Goal: Find specific page/section

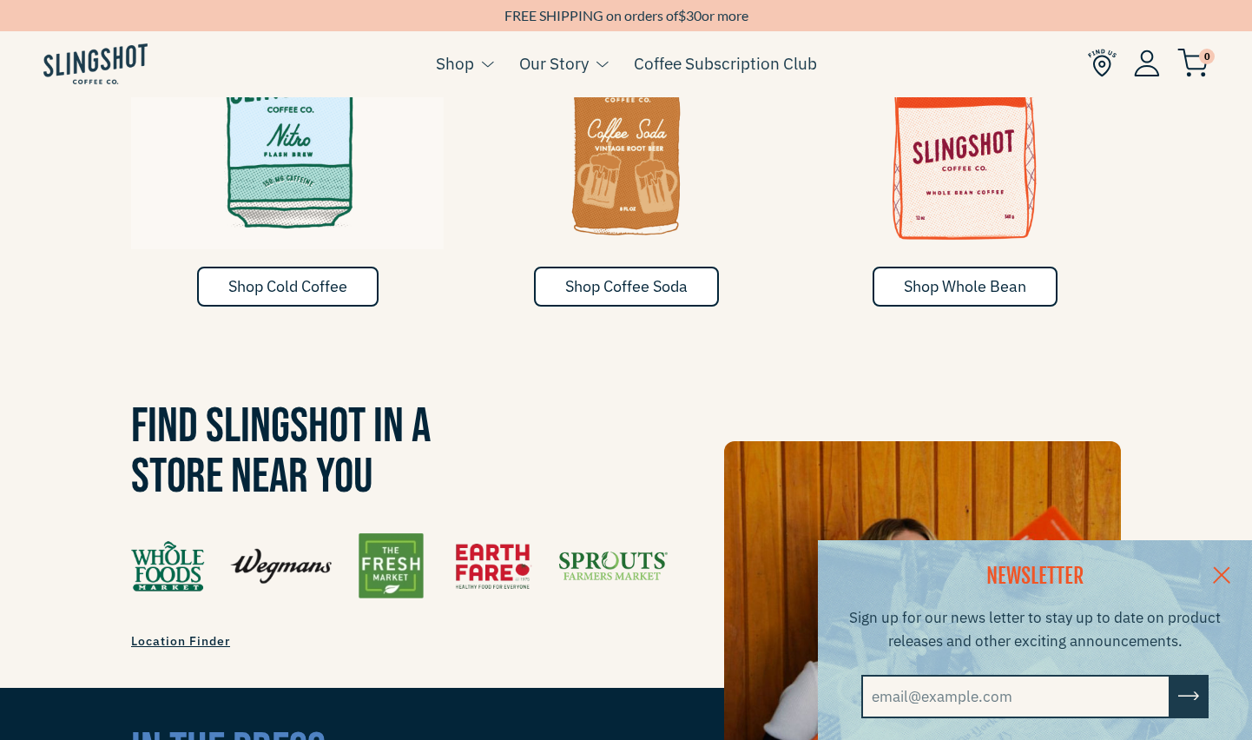
scroll to position [1074, 0]
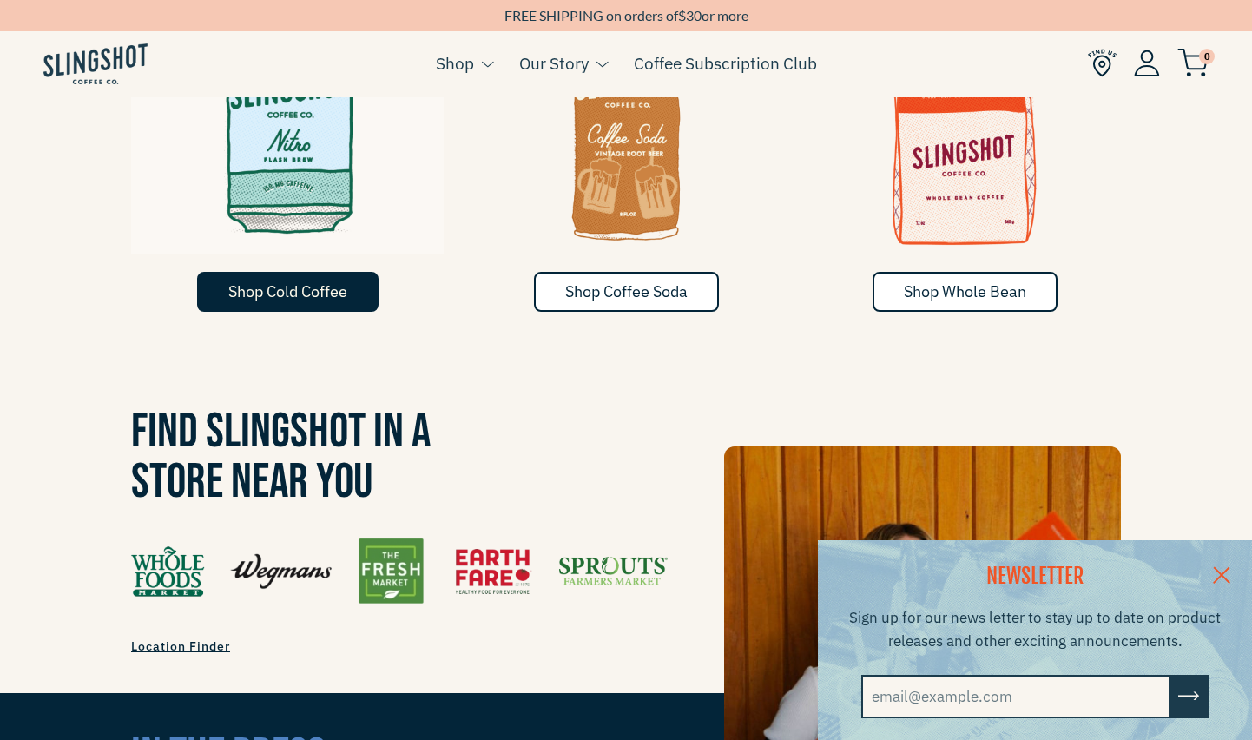
click at [308, 272] on link "Shop Cold Coffee" at bounding box center [287, 292] width 181 height 40
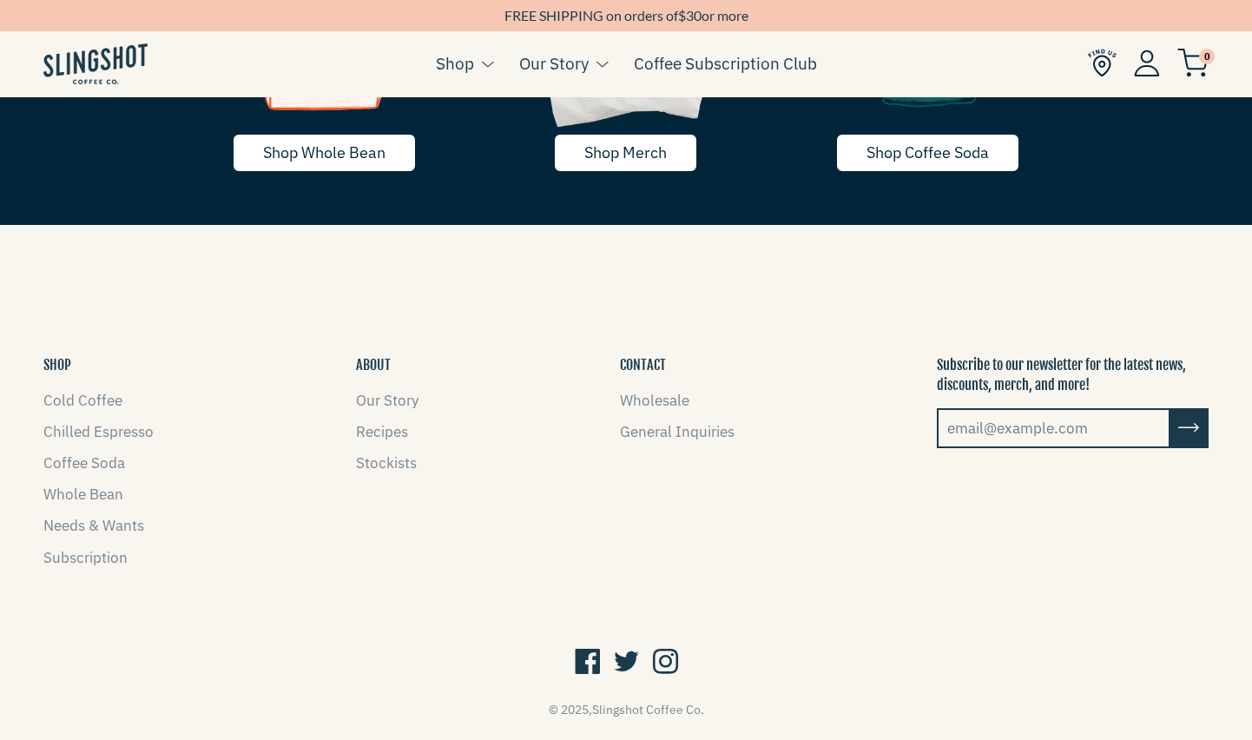
scroll to position [3177, 0]
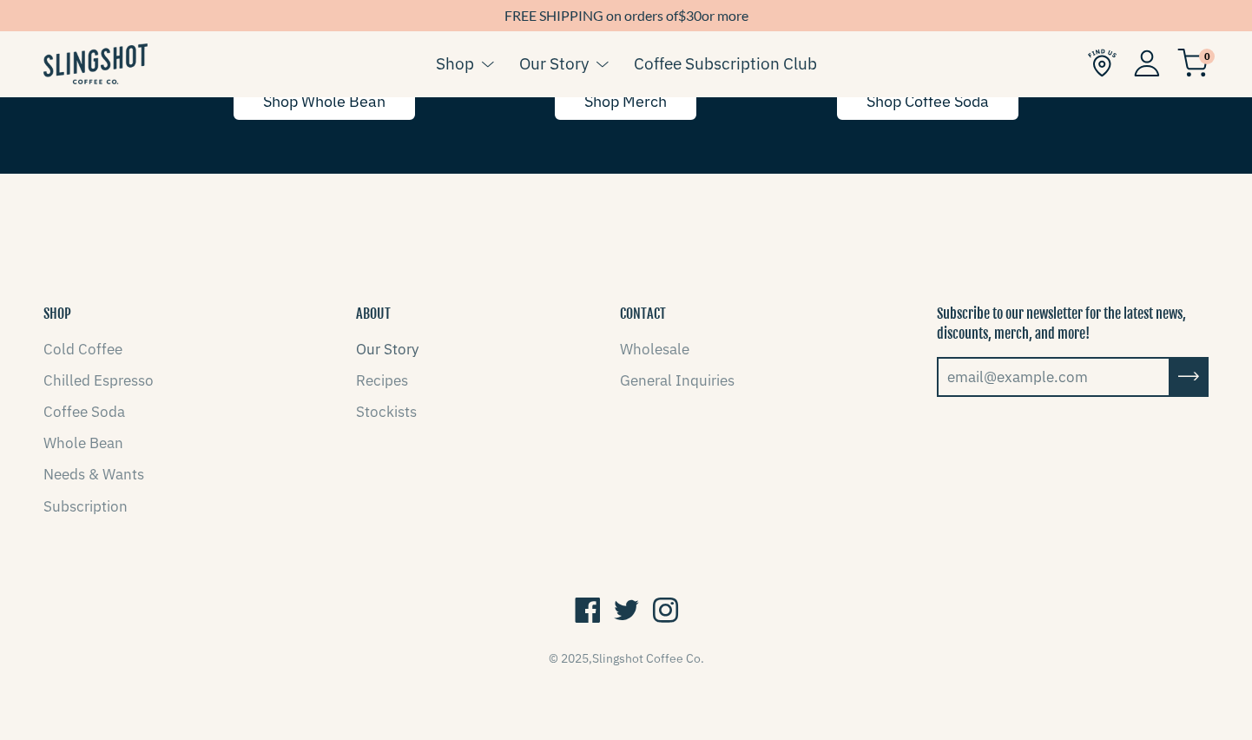
click at [392, 353] on link "Our Story" at bounding box center [387, 349] width 63 height 19
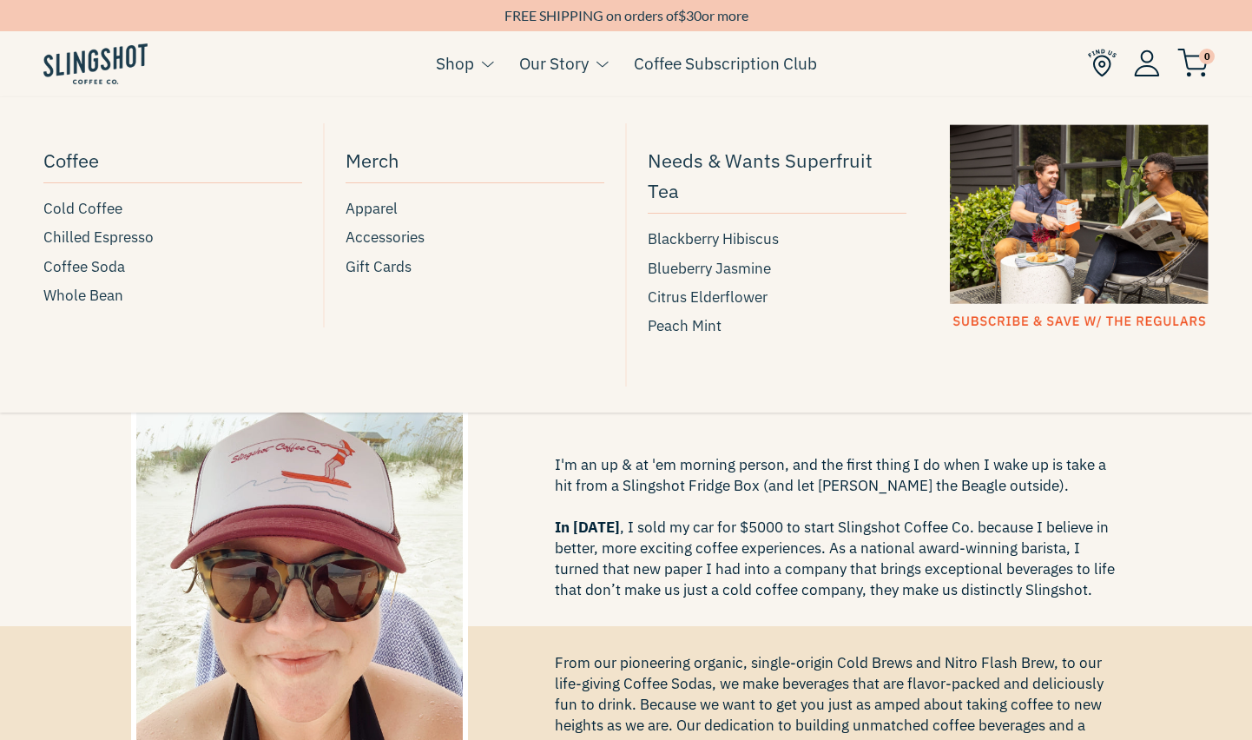
click at [452, 66] on link "Shop" at bounding box center [455, 63] width 38 height 26
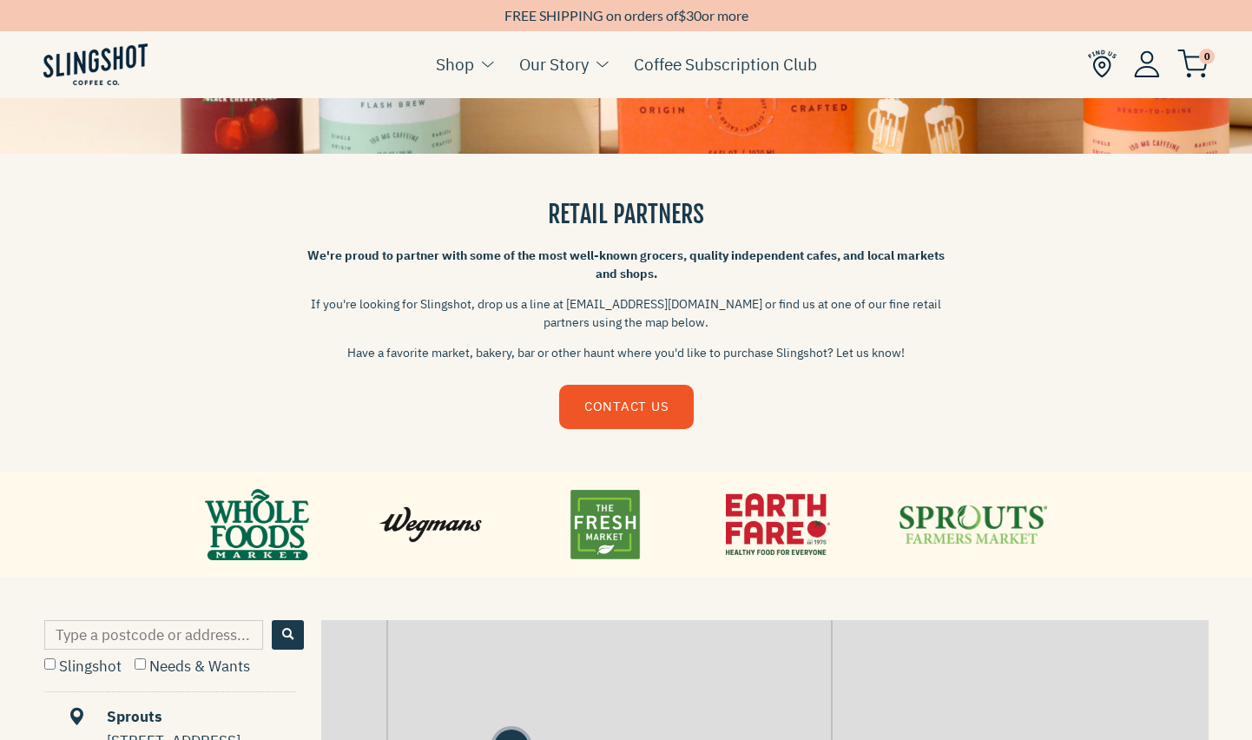
scroll to position [443, 0]
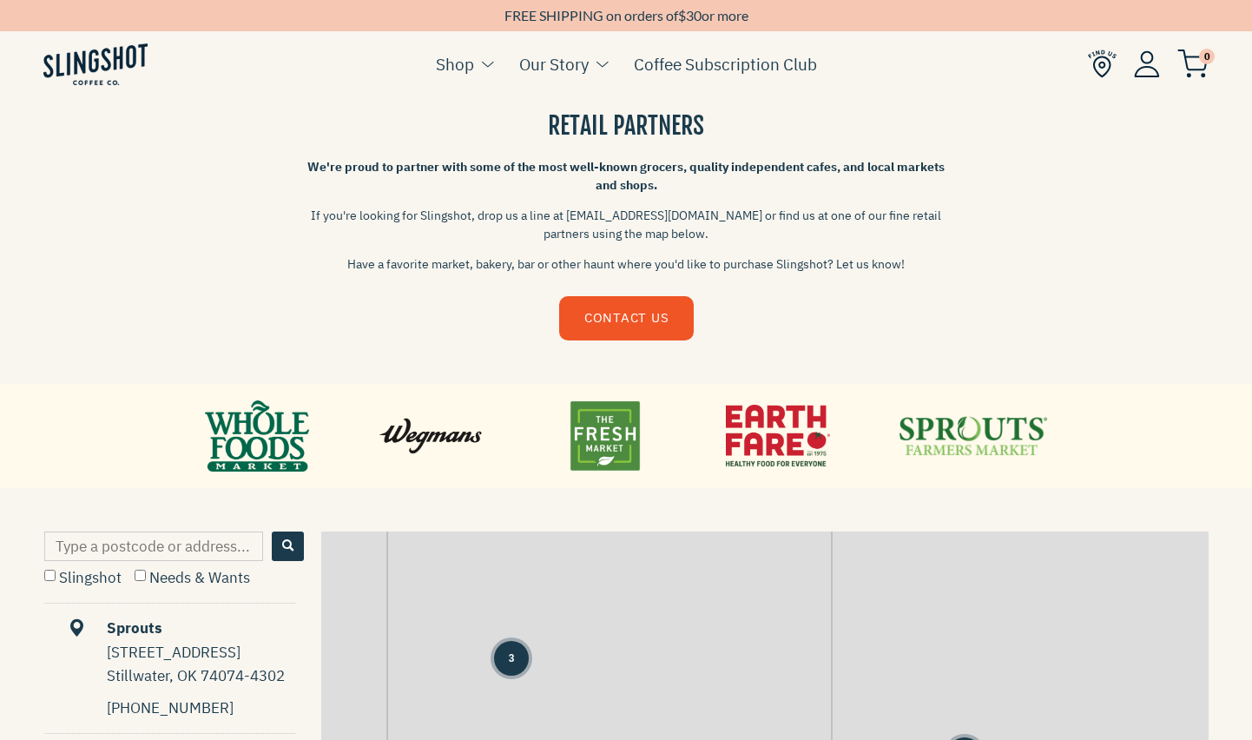
click at [154, 545] on input "Type a postcode or address..." at bounding box center [153, 546] width 219 height 30
type input "27609"
click at [295, 548] on button "Search" at bounding box center [288, 546] width 32 height 30
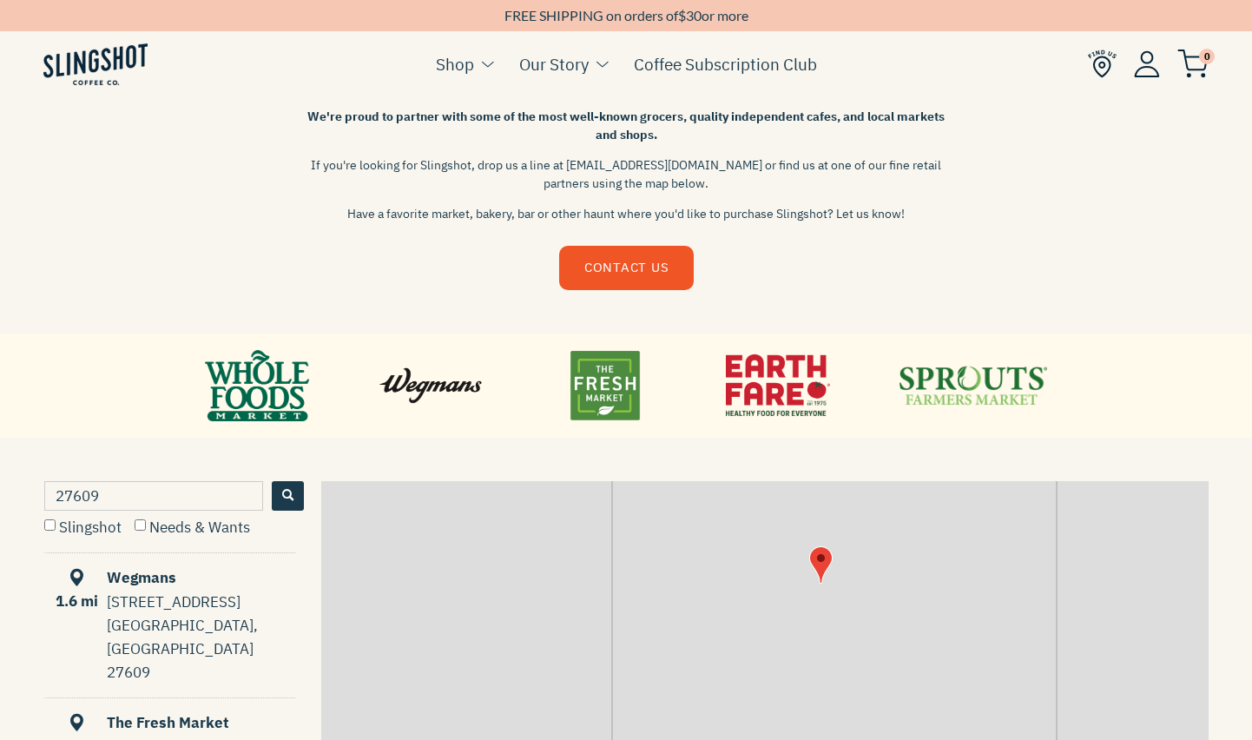
scroll to position [491, 0]
